Goal: Task Accomplishment & Management: Manage account settings

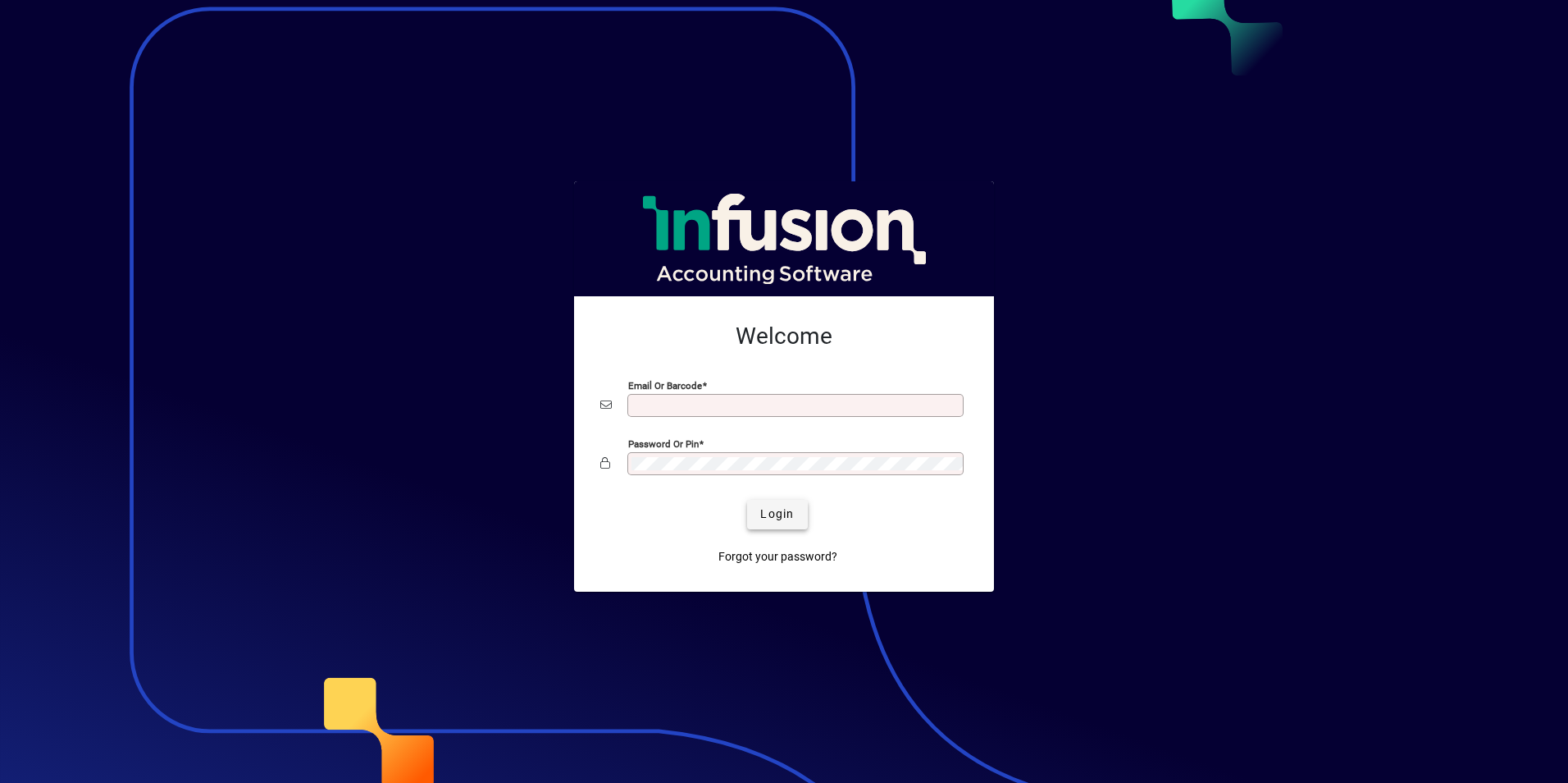
type input "**********"
click at [759, 526] on span "submit" at bounding box center [776, 514] width 60 height 40
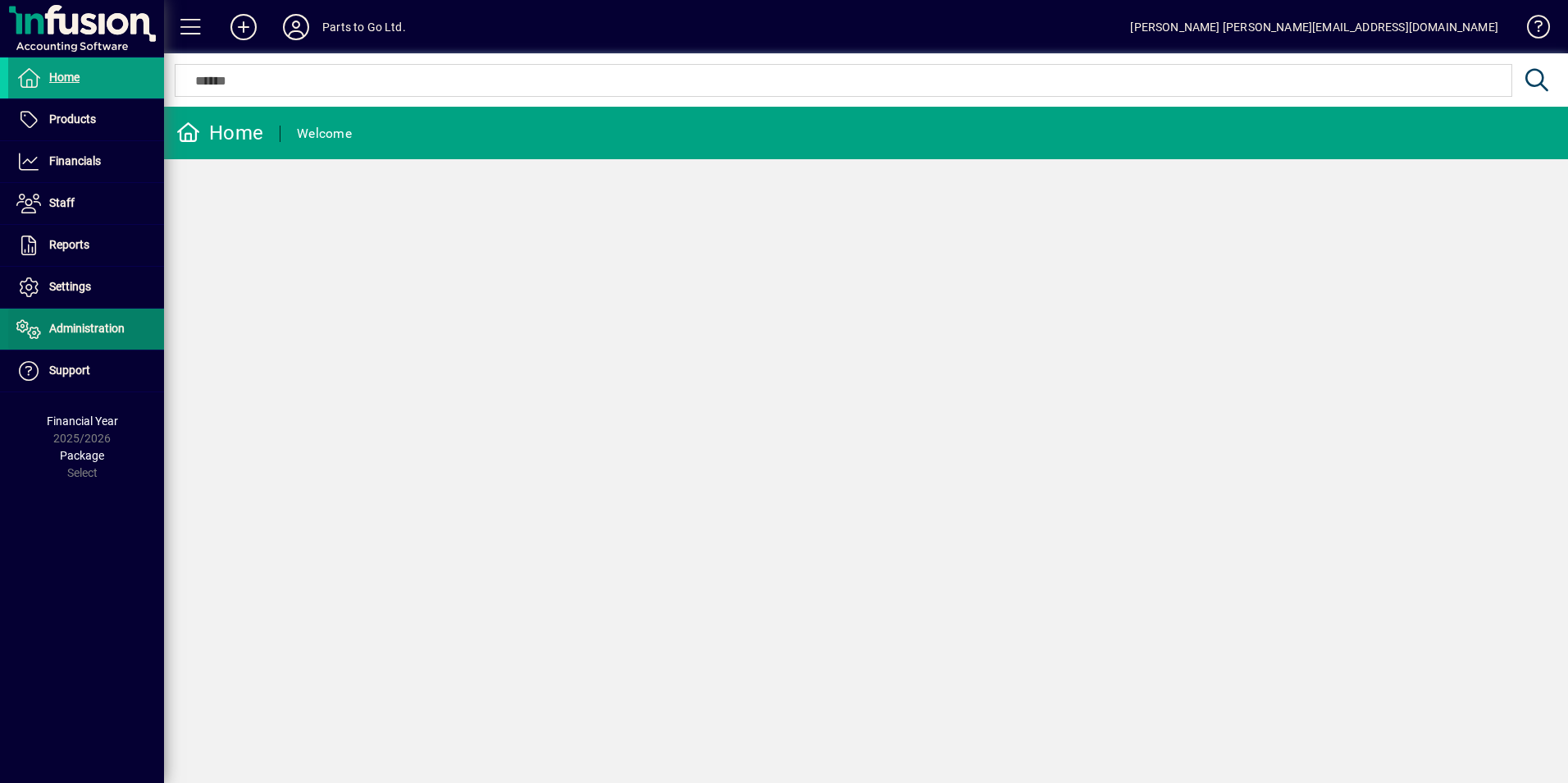
click at [84, 331] on span "Administration" at bounding box center [87, 328] width 76 height 13
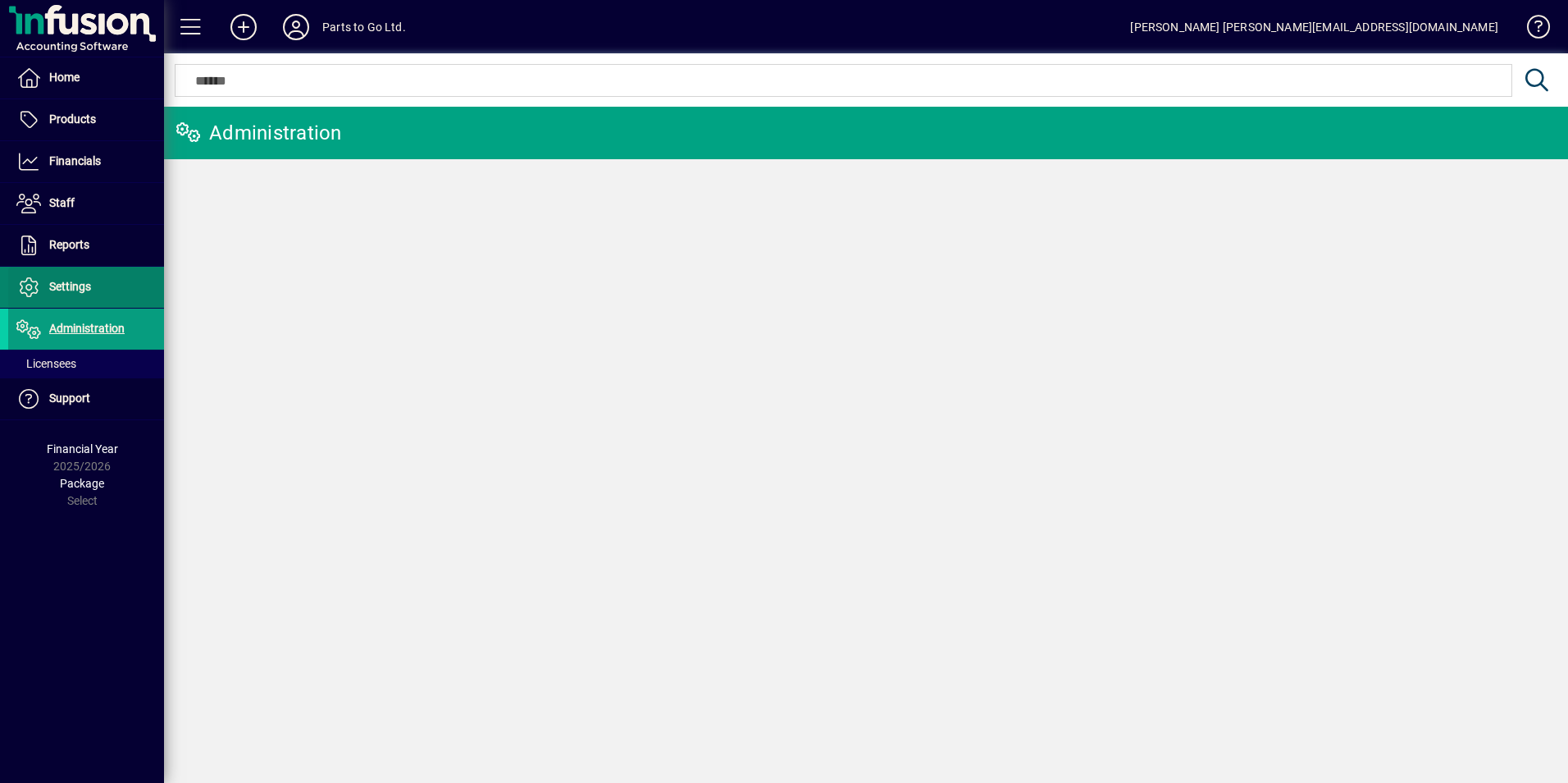
click at [65, 289] on span "Settings" at bounding box center [70, 287] width 42 height 13
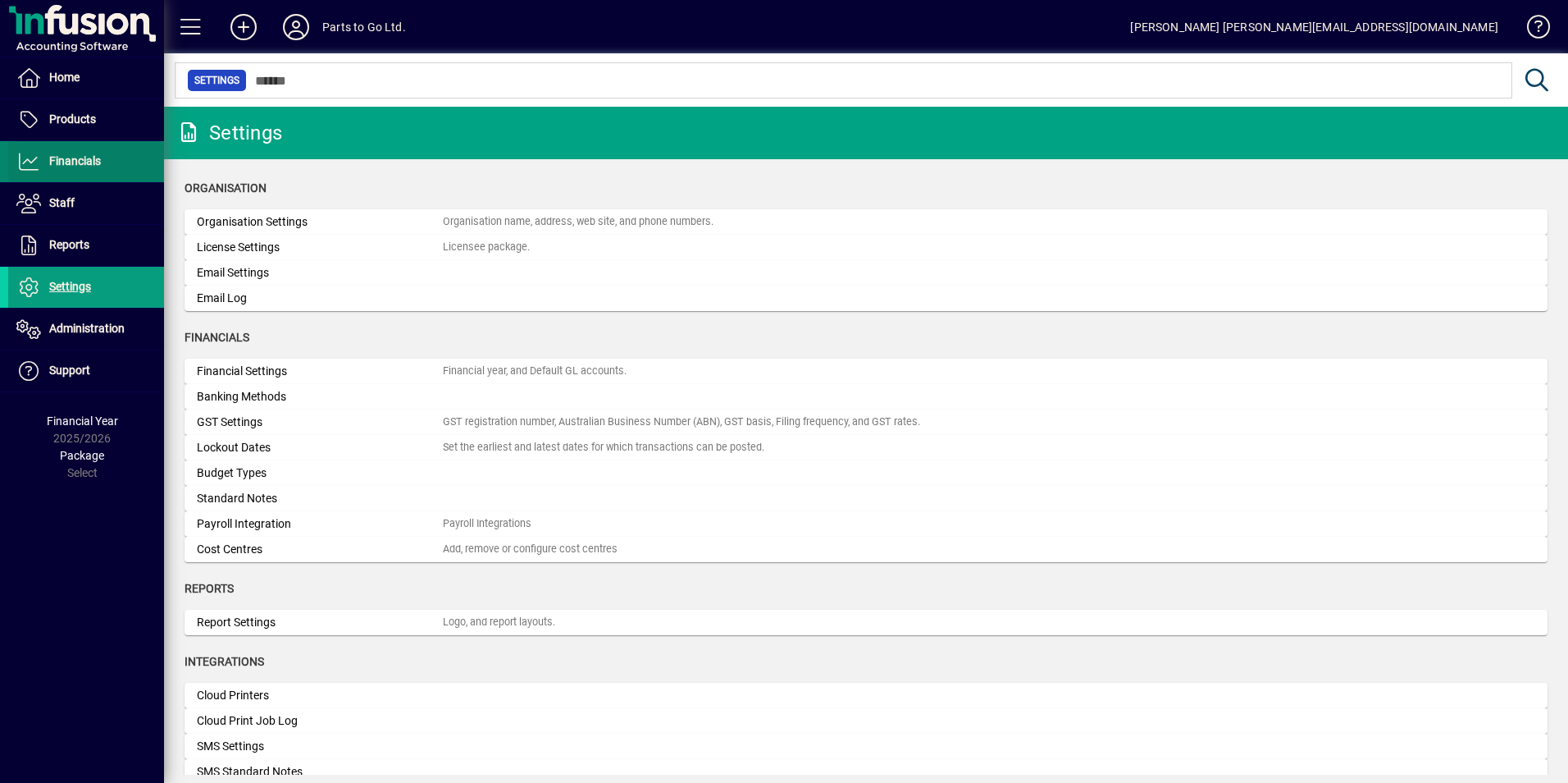
click at [95, 156] on span "Financials" at bounding box center [75, 161] width 52 height 13
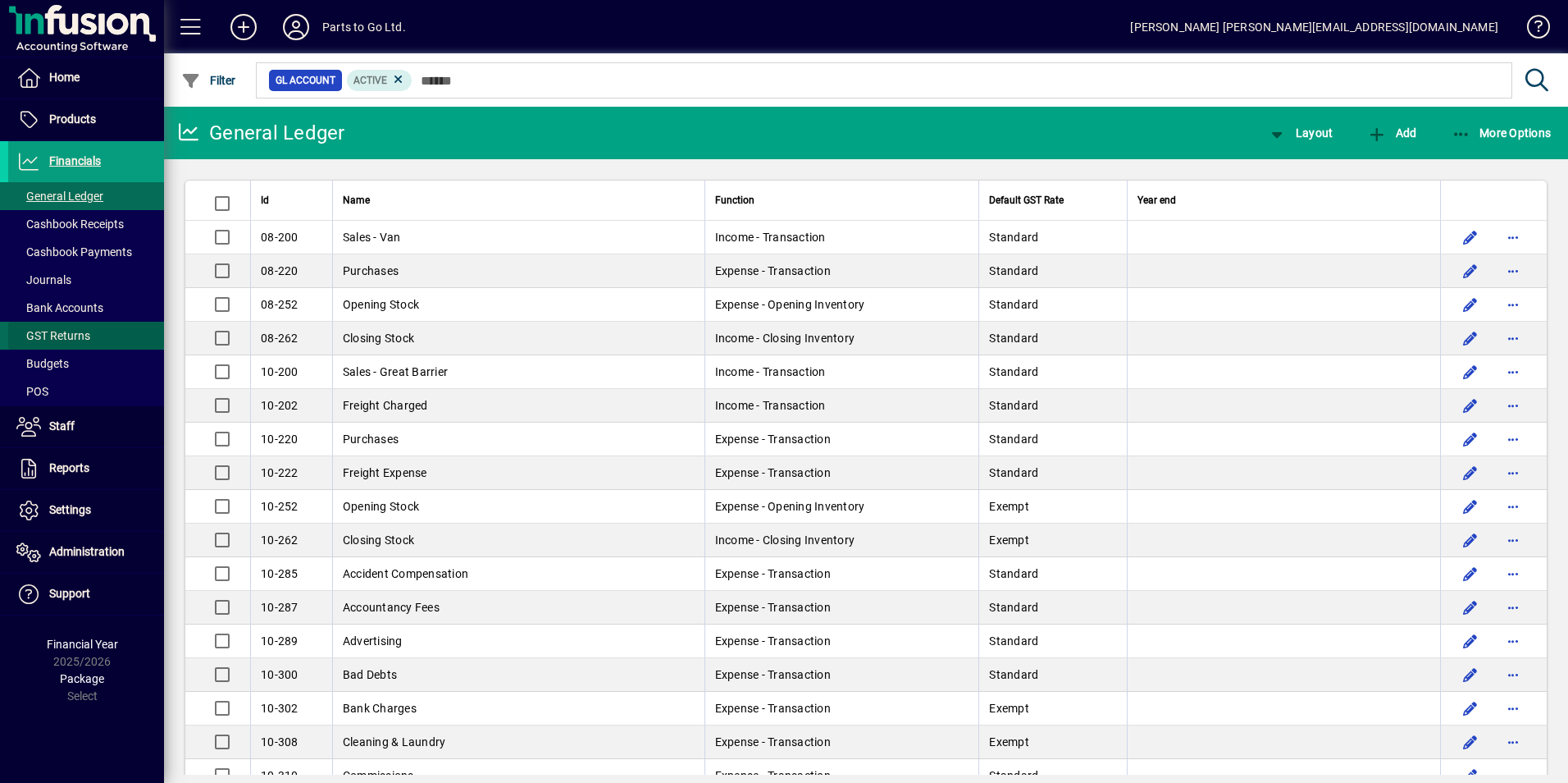
click at [64, 329] on span "GST Returns" at bounding box center [53, 336] width 74 height 13
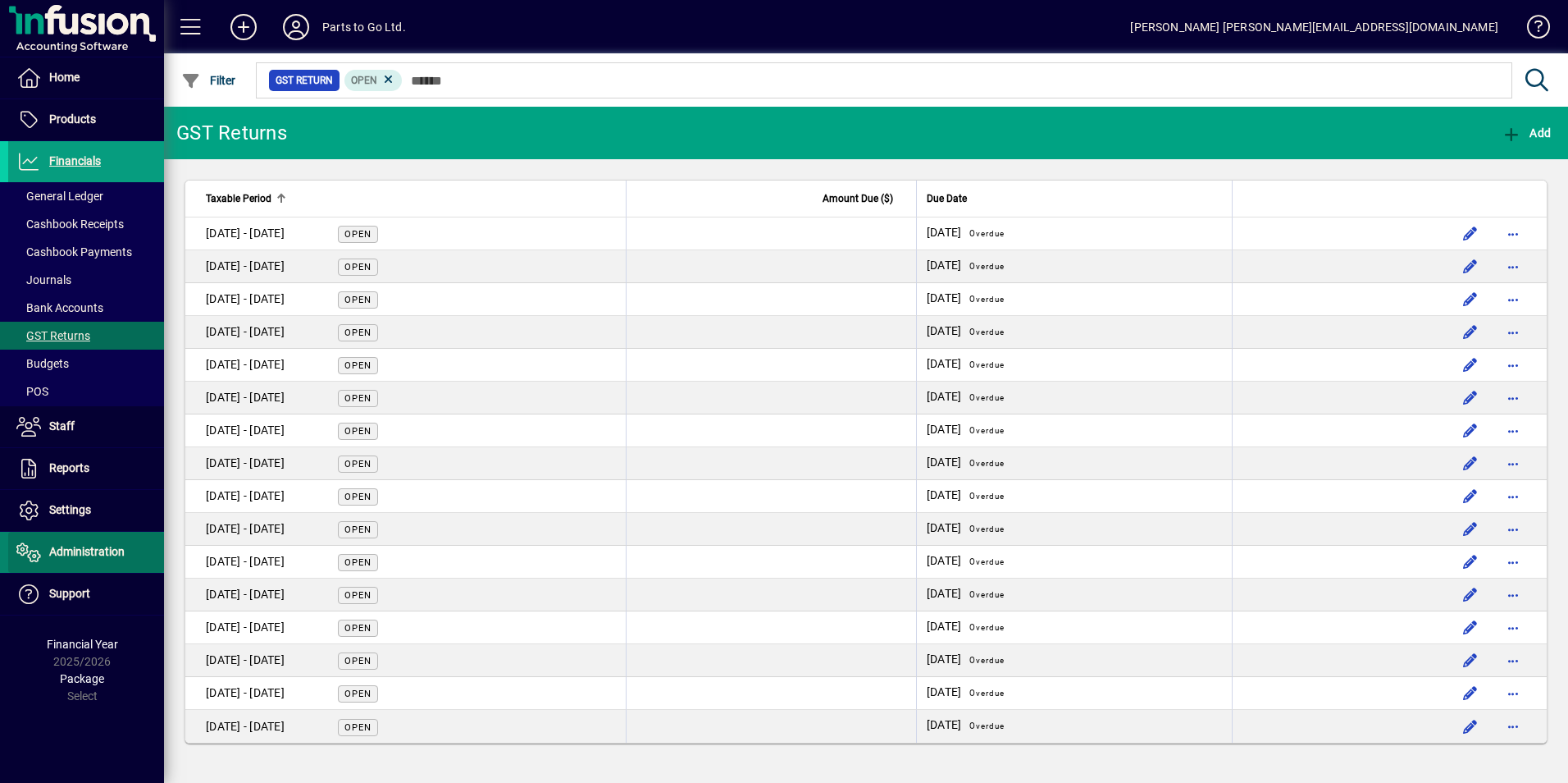
click at [107, 554] on span "Administration" at bounding box center [87, 551] width 76 height 13
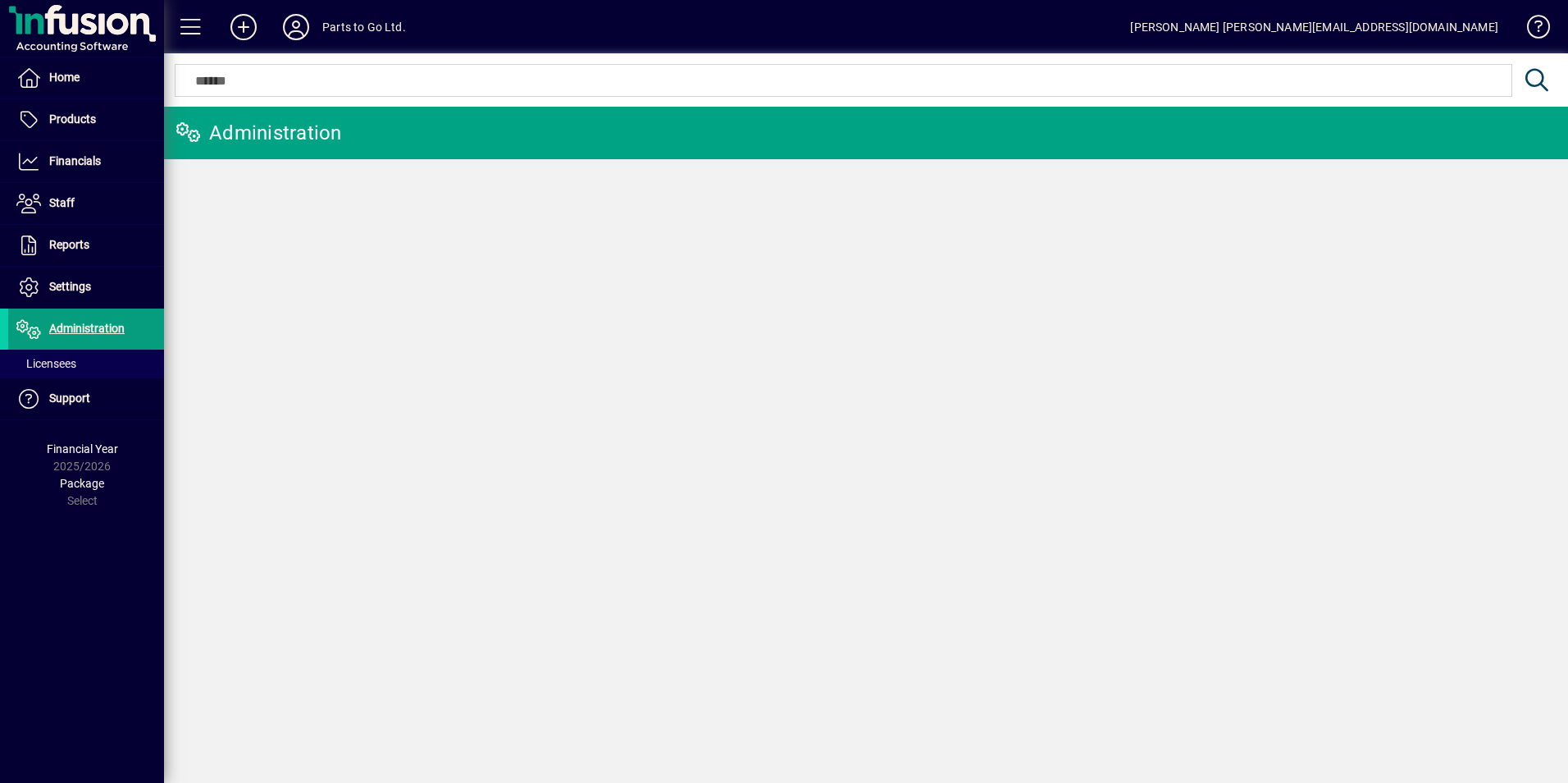
click at [88, 461] on div "Financial Year 2025/2026" at bounding box center [82, 458] width 164 height 34
click at [60, 287] on span "Settings" at bounding box center [70, 287] width 42 height 13
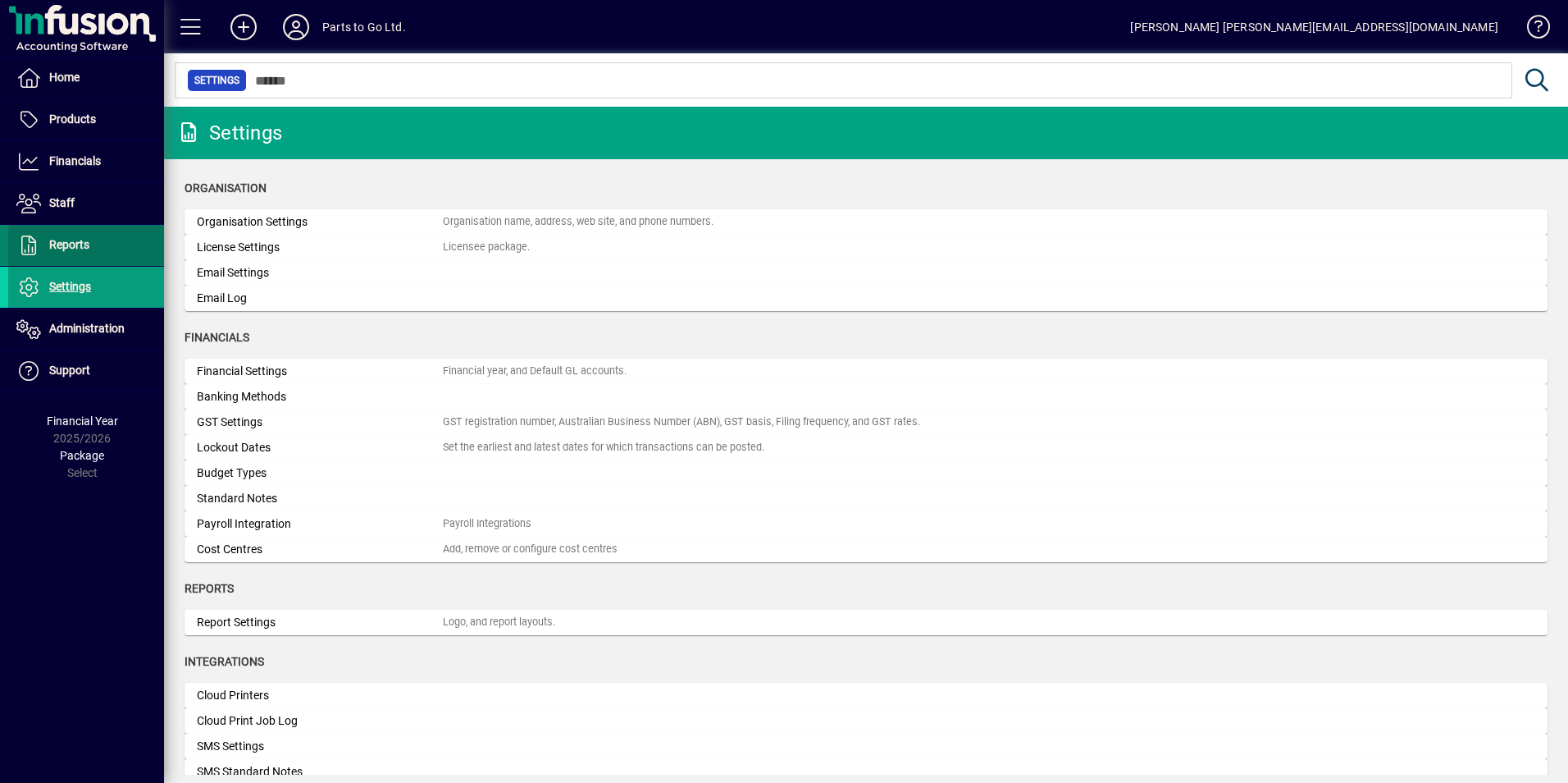
click at [72, 249] on span "Reports" at bounding box center [69, 245] width 41 height 13
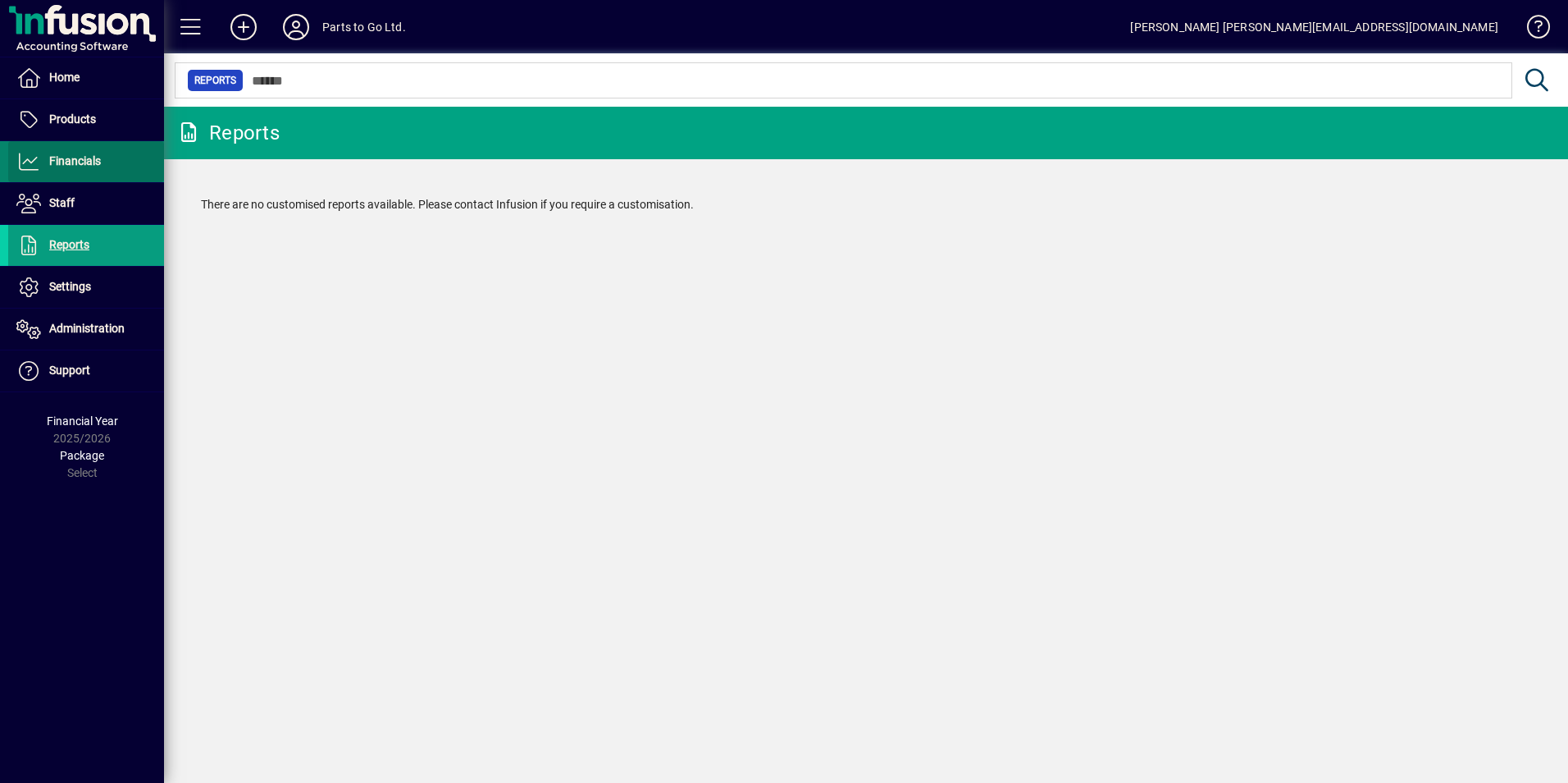
click at [73, 167] on span "Financials" at bounding box center [75, 161] width 52 height 13
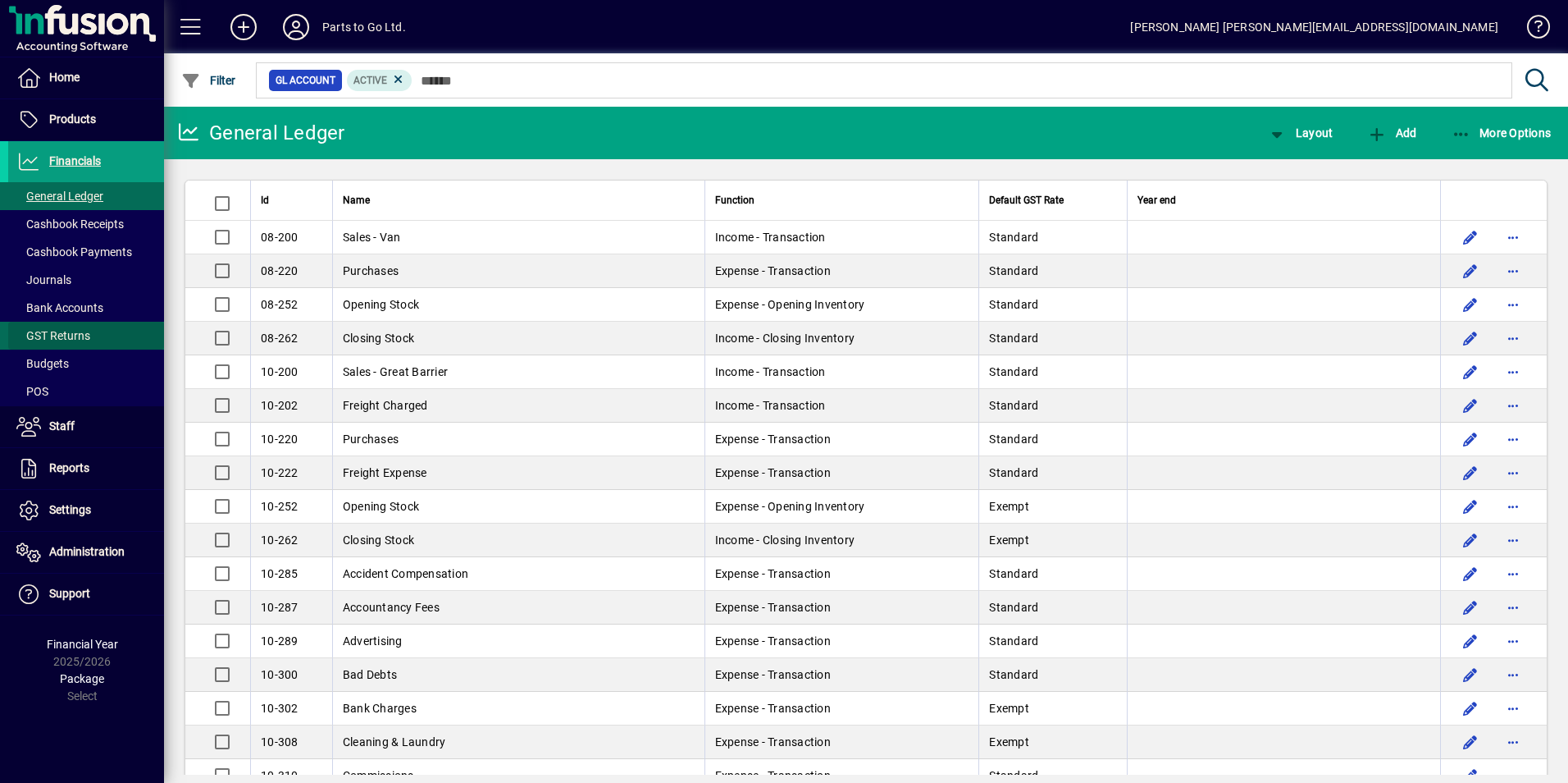
click at [89, 335] on span "GST Returns" at bounding box center [53, 336] width 74 height 13
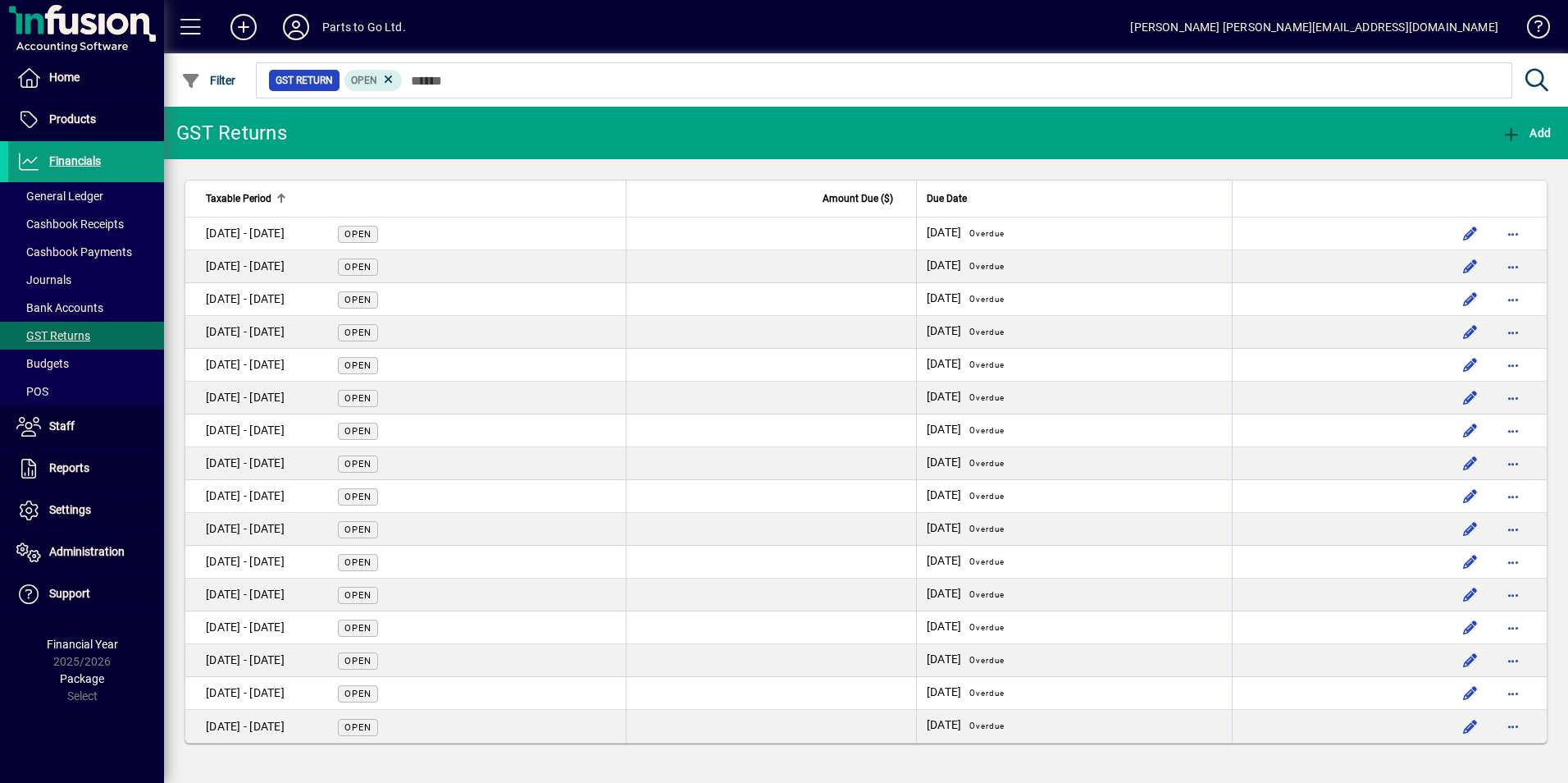
click at [245, 194] on span "Taxable Period" at bounding box center [238, 198] width 65 height 18
click at [1528, 133] on span "Add" at bounding box center [1526, 133] width 49 height 13
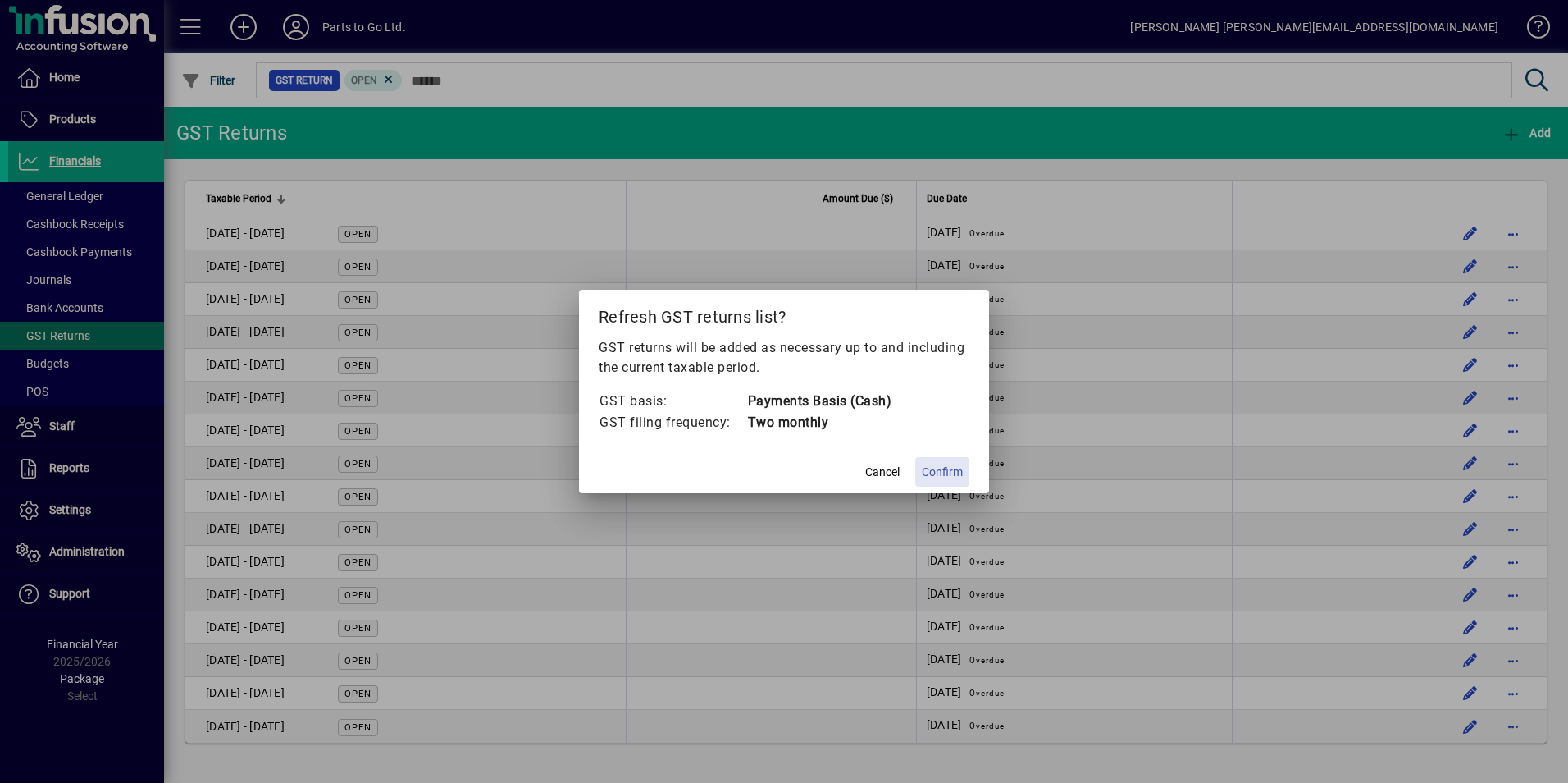
click at [943, 475] on span "Confirm" at bounding box center [941, 472] width 41 height 17
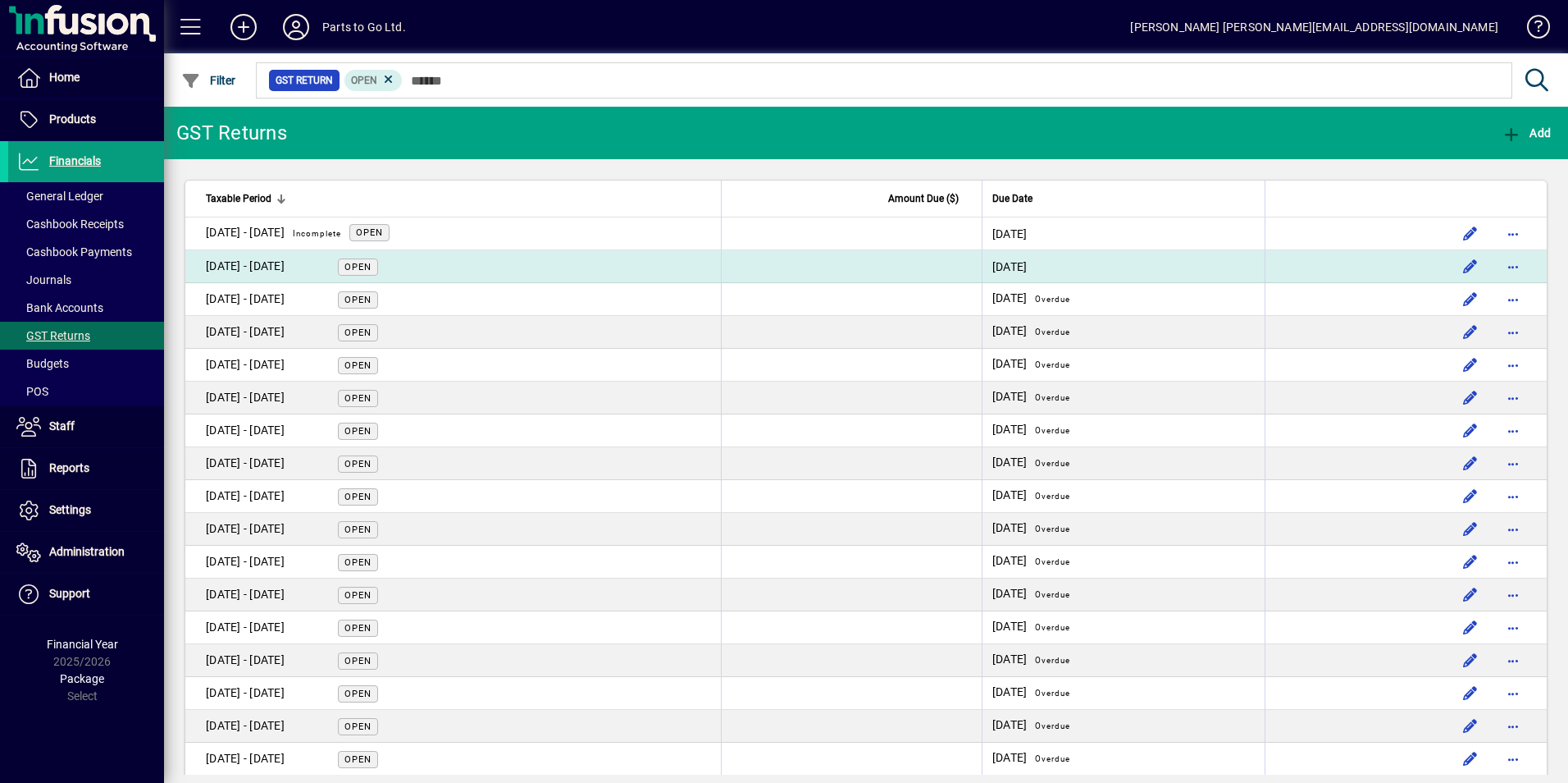
click at [358, 269] on span "Open" at bounding box center [357, 267] width 27 height 10
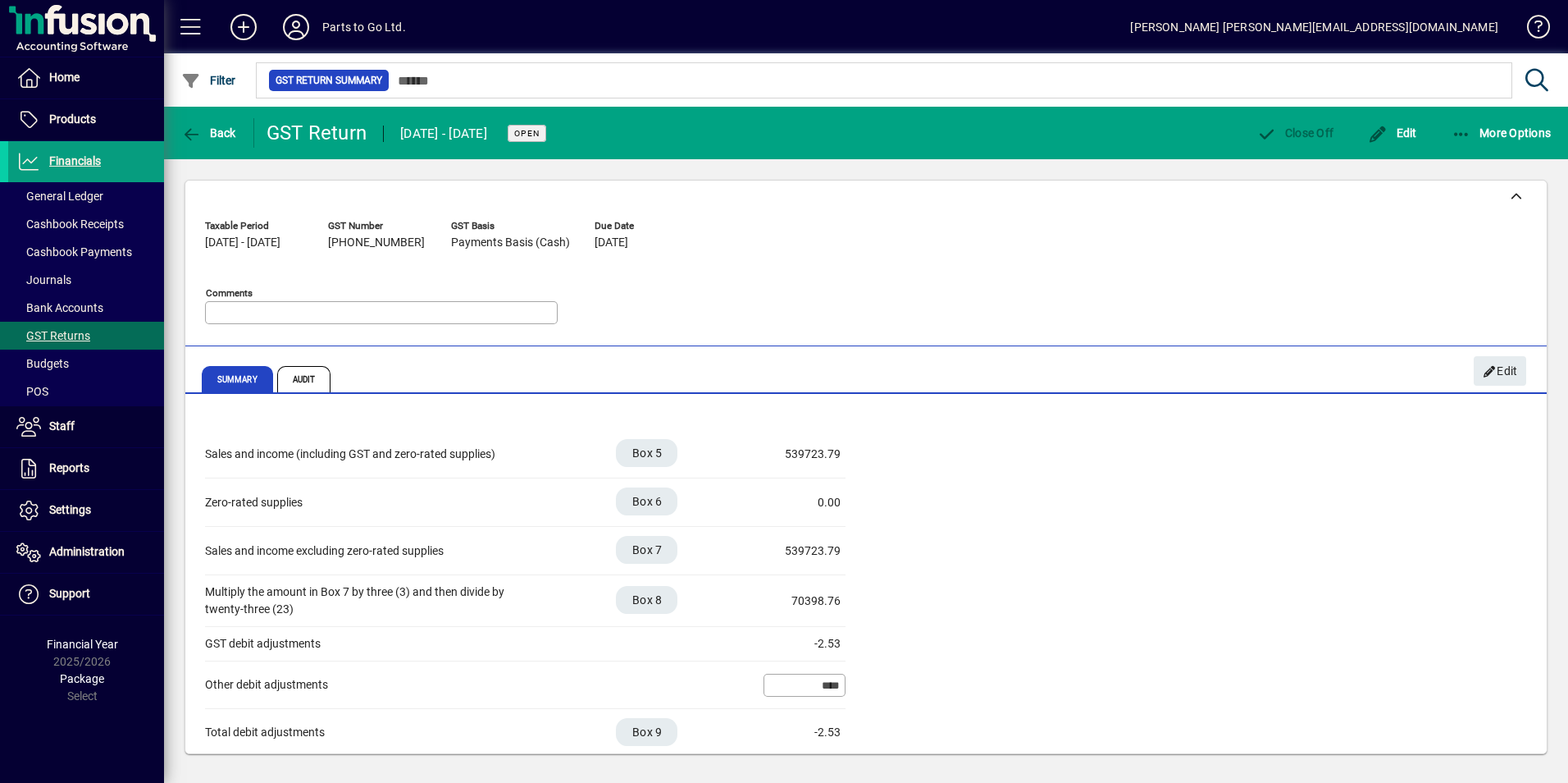
click at [679, 304] on div "Comments" at bounding box center [461, 309] width 512 height 58
click at [214, 123] on span "button" at bounding box center [208, 133] width 63 height 40
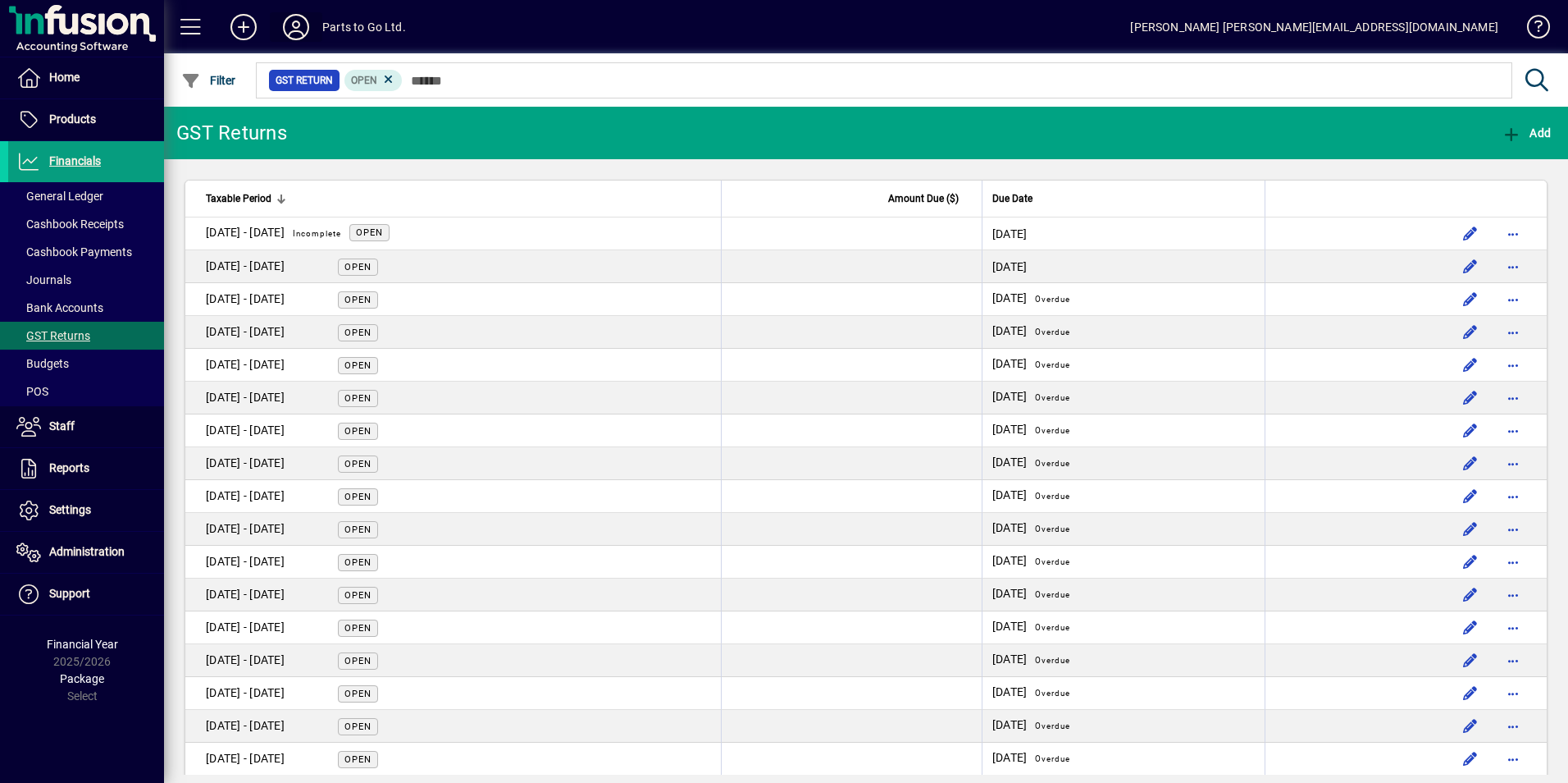
click at [299, 26] on icon at bounding box center [296, 27] width 33 height 26
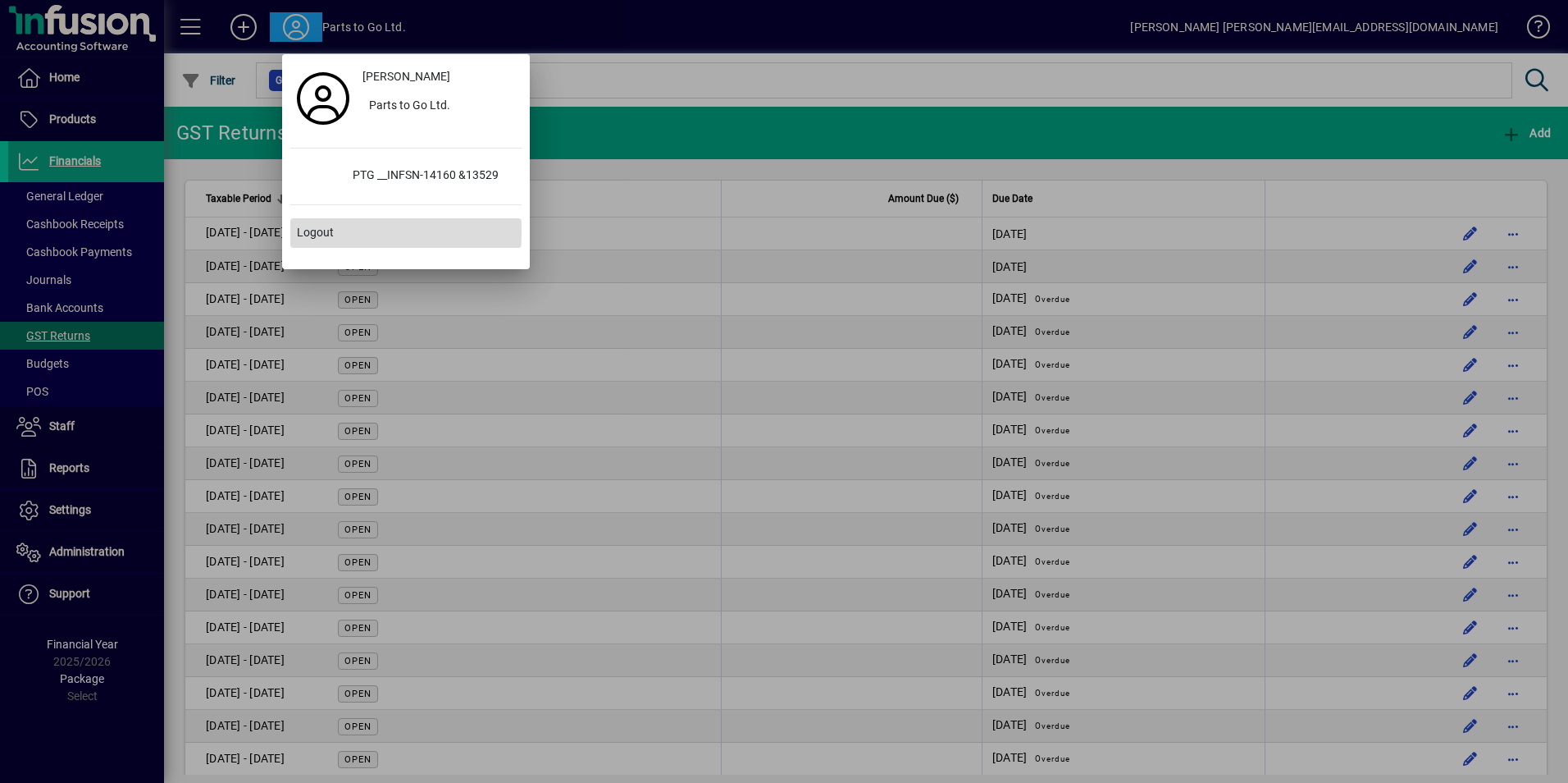
click at [298, 232] on span "Logout" at bounding box center [315, 233] width 37 height 17
